Goal: Check status: Check status

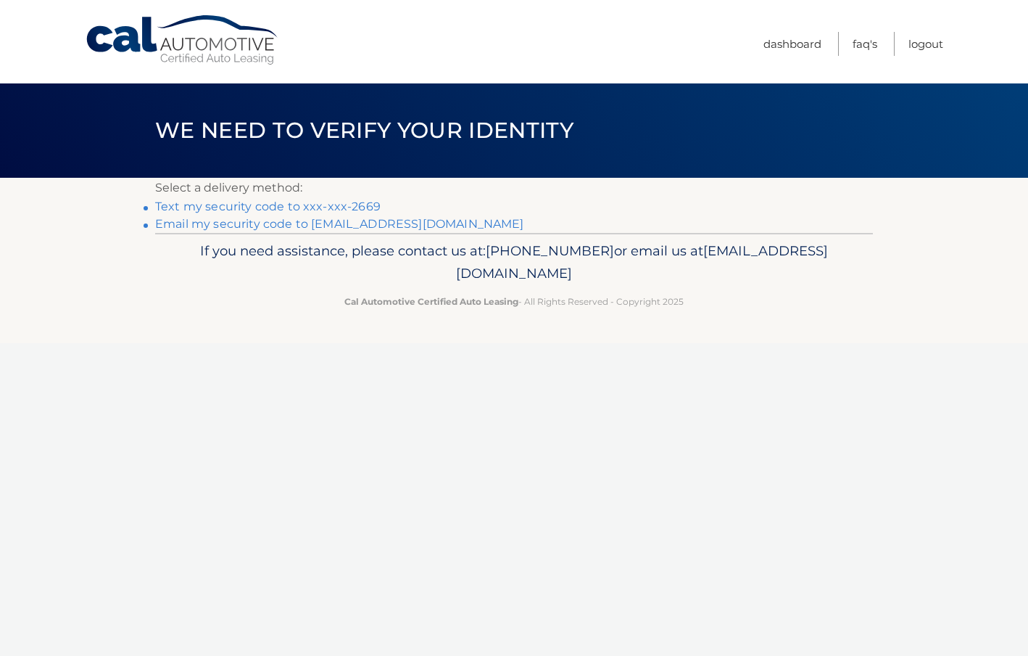
click at [236, 206] on link "Text my security code to xxx-xxx-2669" at bounding box center [268, 206] width 226 height 14
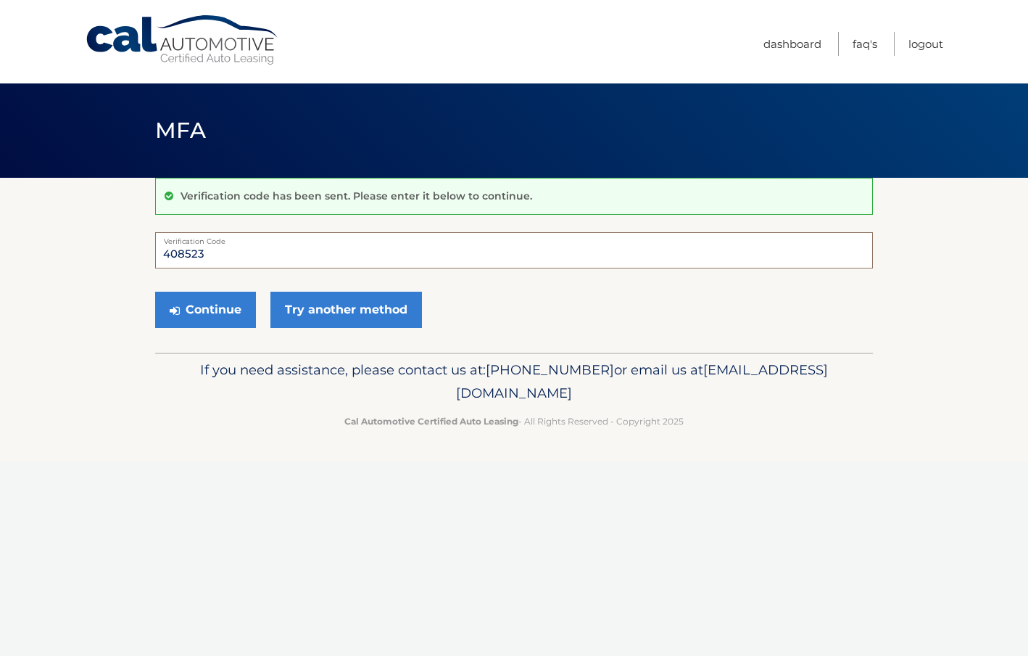
type input "408523"
click at [205, 309] on button "Continue" at bounding box center [205, 310] width 101 height 36
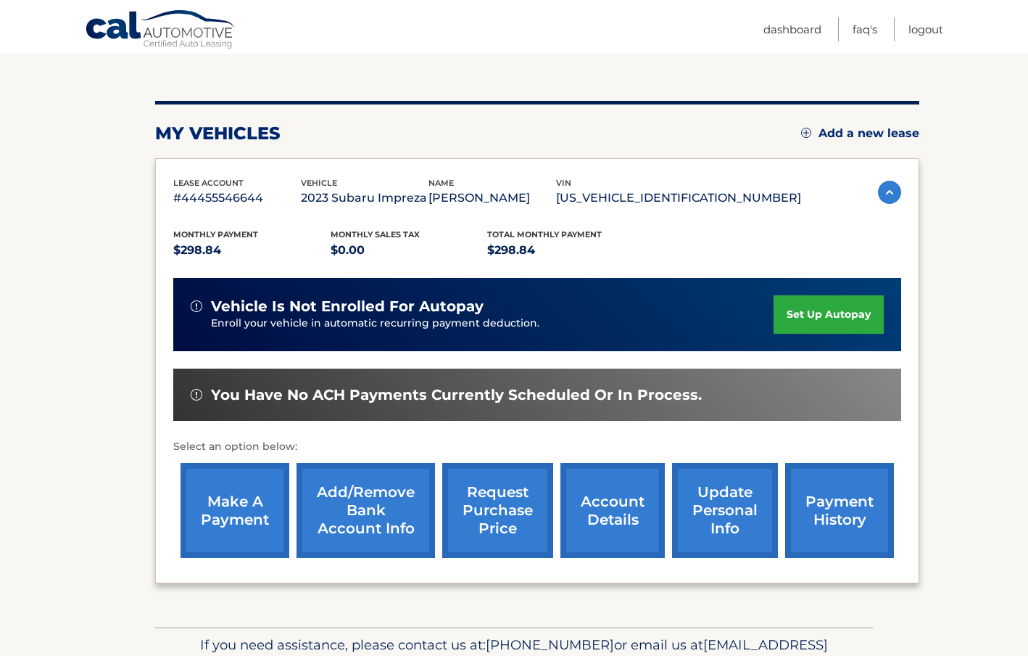
scroll to position [149, 0]
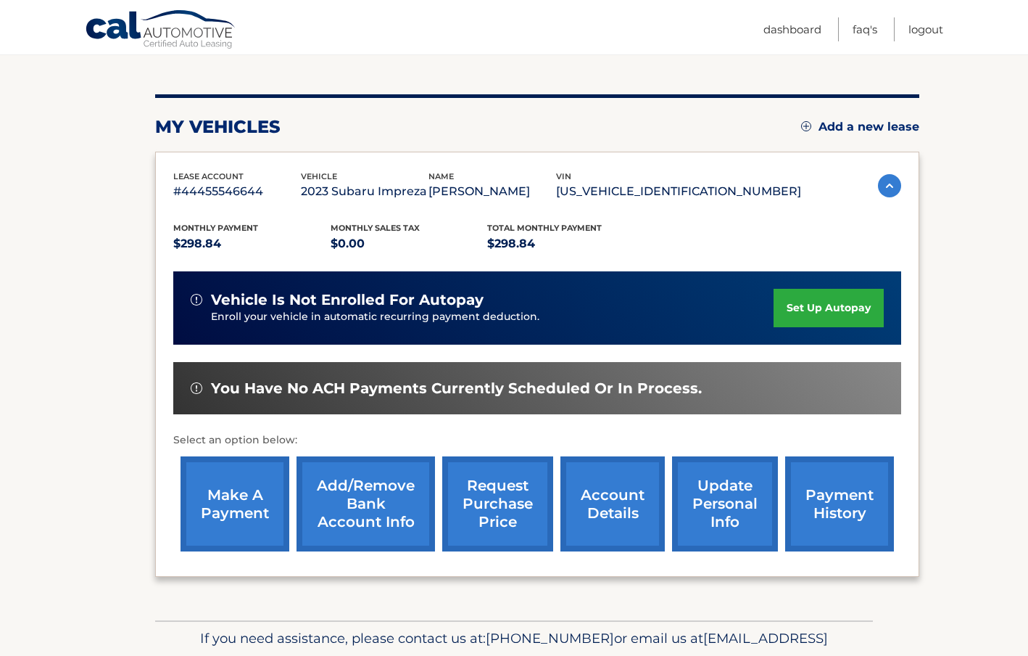
click at [812, 506] on link "payment history" at bounding box center [839, 503] width 109 height 95
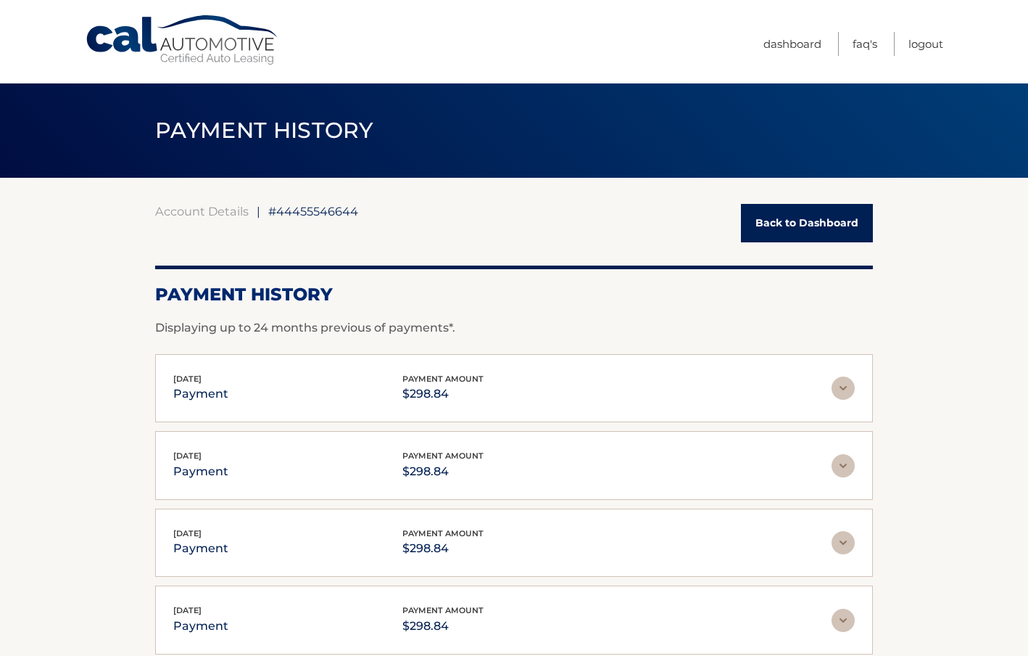
click at [130, 470] on section "Account Details | #44455546644 Back to Dashboard Payment History Displaying up …" at bounding box center [514, 510] width 1028 height 665
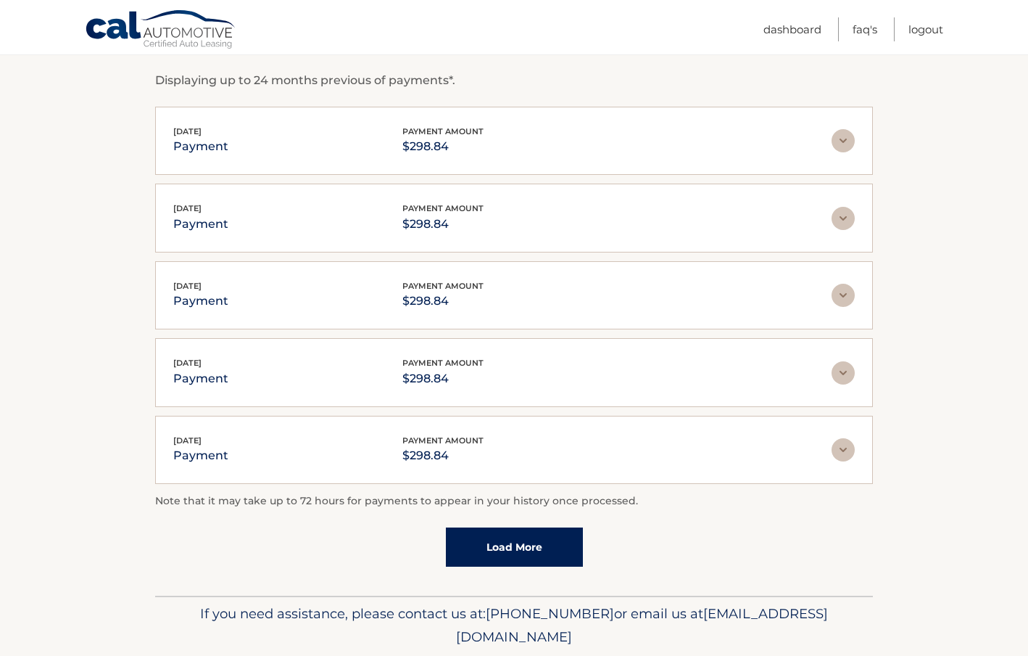
scroll to position [7, 0]
